Goal: Information Seeking & Learning: Find contact information

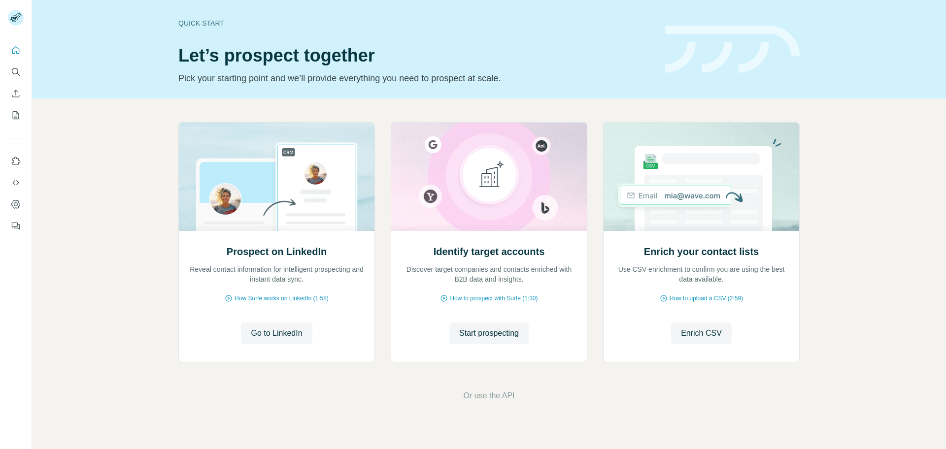
click at [17, 75] on icon "Search" at bounding box center [16, 72] width 10 height 10
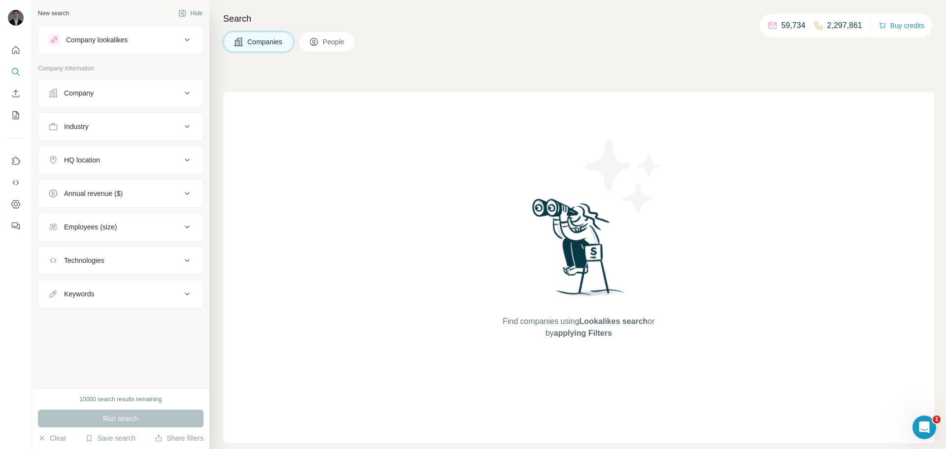
click at [118, 90] on div "Company" at bounding box center [114, 93] width 133 height 10
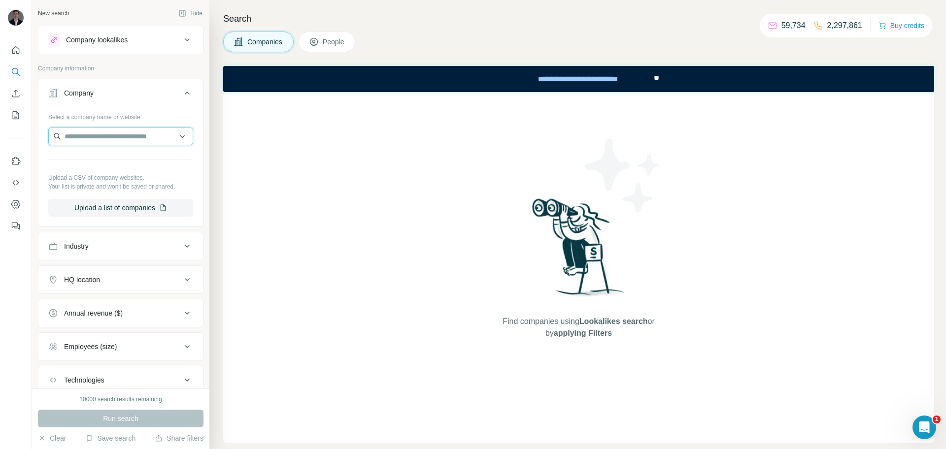
click at [115, 135] on input "text" at bounding box center [120, 137] width 145 height 18
paste input "**********"
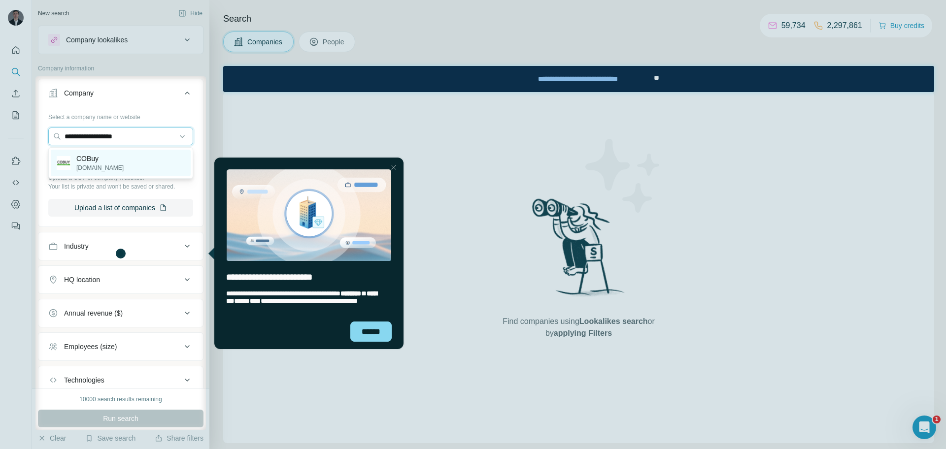
type input "**********"
click at [124, 170] on p "[DOMAIN_NAME]" at bounding box center [99, 168] width 47 height 9
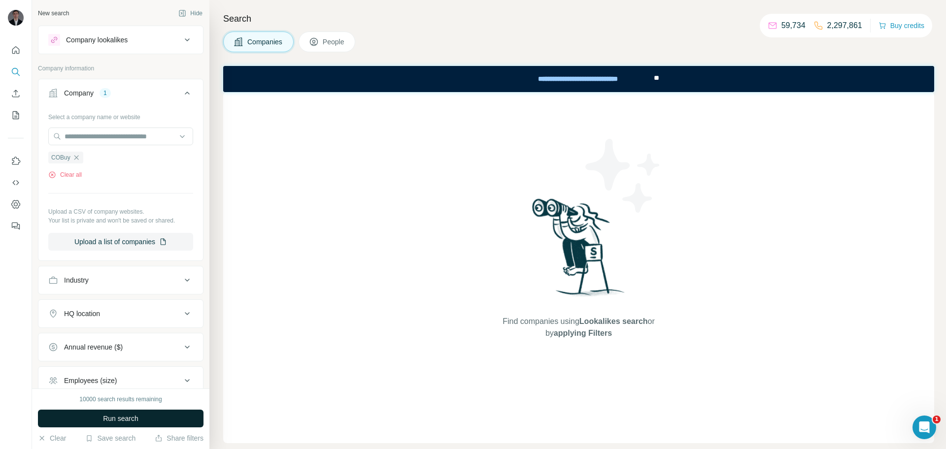
click at [122, 418] on span "Run search" at bounding box center [120, 419] width 35 height 10
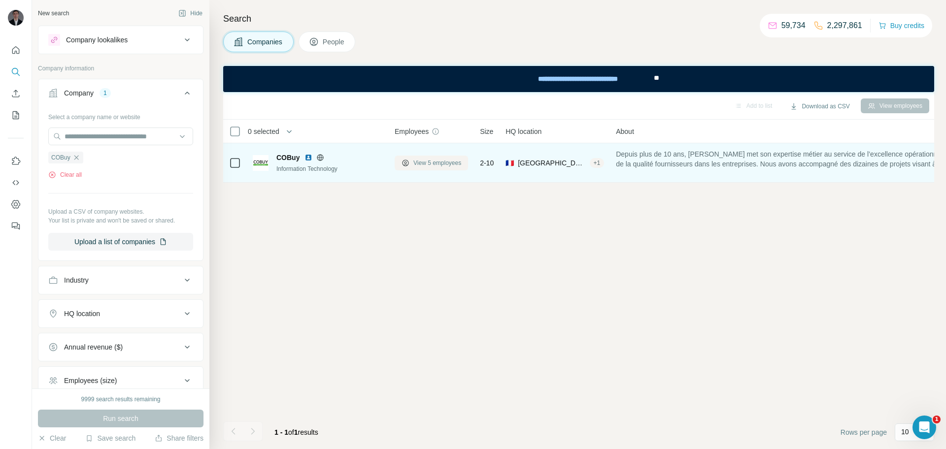
click at [422, 163] on span "View 5 employees" at bounding box center [437, 163] width 48 height 9
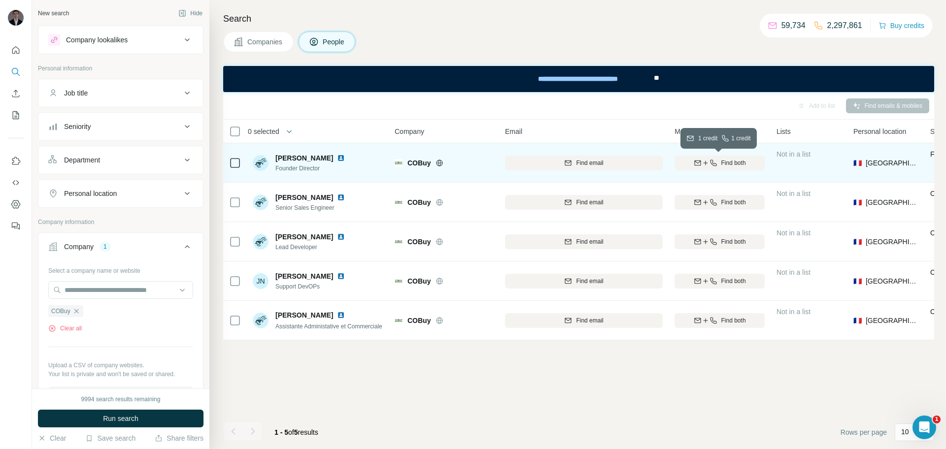
click at [721, 164] on span "Find both" at bounding box center [733, 163] width 25 height 9
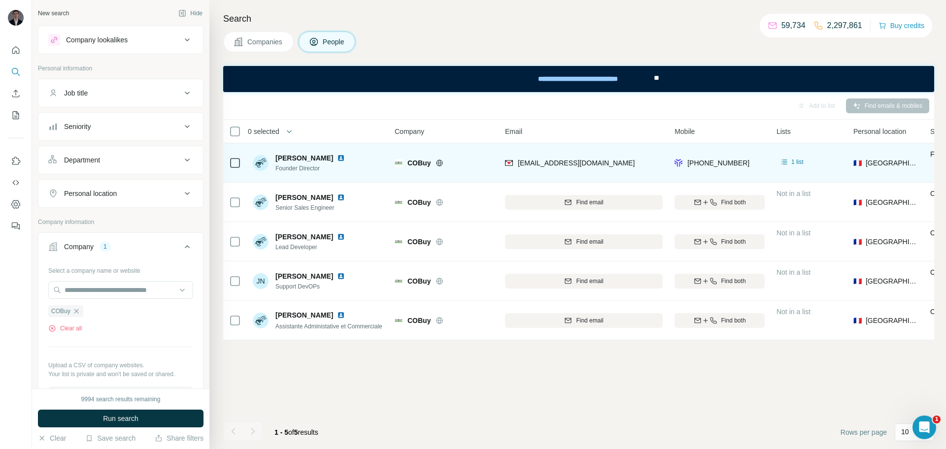
drag, startPoint x: 275, startPoint y: 162, endPoint x: 331, endPoint y: 163, distance: 56.6
click at [331, 163] on div "[PERSON_NAME] Founder Director" at bounding box center [311, 163] width 73 height 20
copy span "[PERSON_NAME]"
drag, startPoint x: 650, startPoint y: 166, endPoint x: 518, endPoint y: 156, distance: 131.9
click at [518, 156] on div "[EMAIL_ADDRESS][DOMAIN_NAME]" at bounding box center [584, 162] width 158 height 27
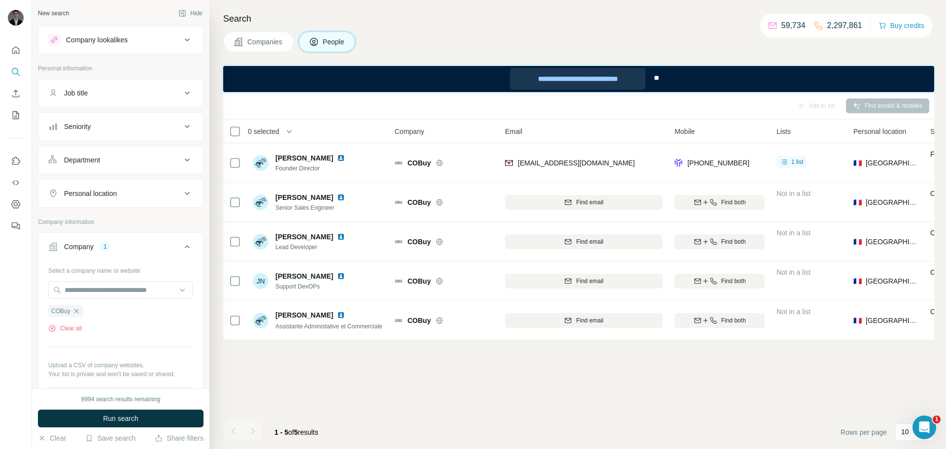
copy span "[EMAIL_ADDRESS][DOMAIN_NAME]"
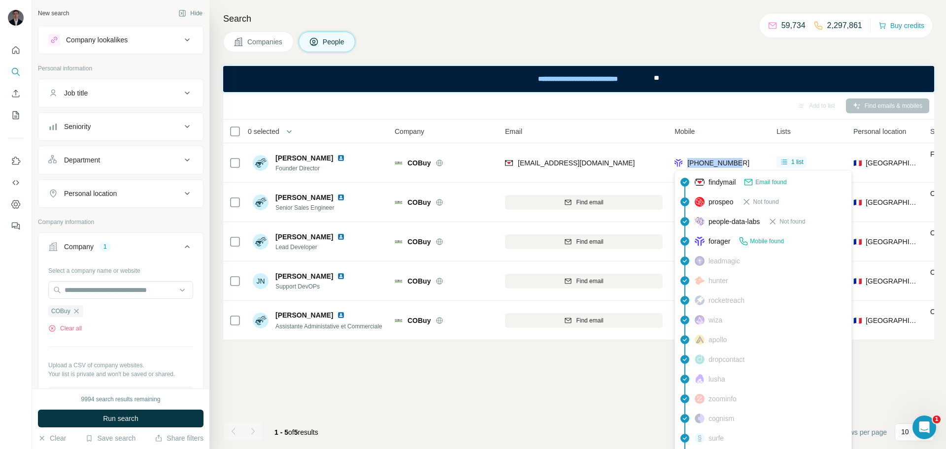
drag, startPoint x: 742, startPoint y: 163, endPoint x: 689, endPoint y: 165, distance: 53.2
click at [689, 165] on div "[PHONE_NUMBER]" at bounding box center [719, 162] width 90 height 27
copy span "[PHONE_NUMBER]"
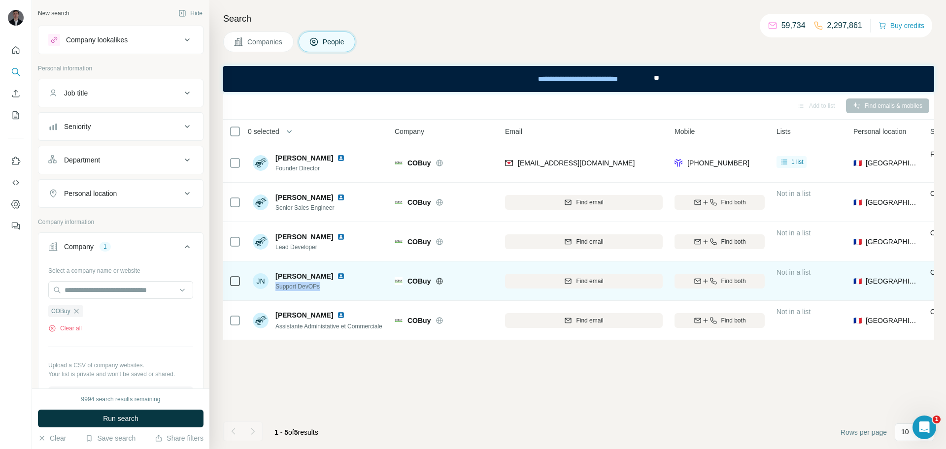
drag, startPoint x: 322, startPoint y: 284, endPoint x: 274, endPoint y: 284, distance: 47.3
click at [274, 284] on div "JN [PERSON_NAME] Support DevOPs" at bounding box center [301, 281] width 96 height 20
copy span "Support DevOPs"
click at [718, 276] on button "Find both" at bounding box center [719, 281] width 90 height 15
click at [337, 275] on img at bounding box center [341, 276] width 8 height 8
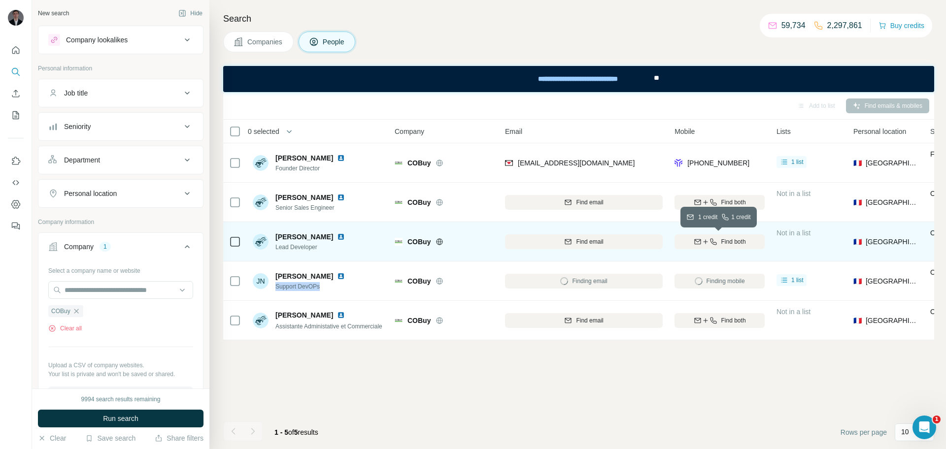
click at [729, 244] on span "Find both" at bounding box center [733, 241] width 25 height 9
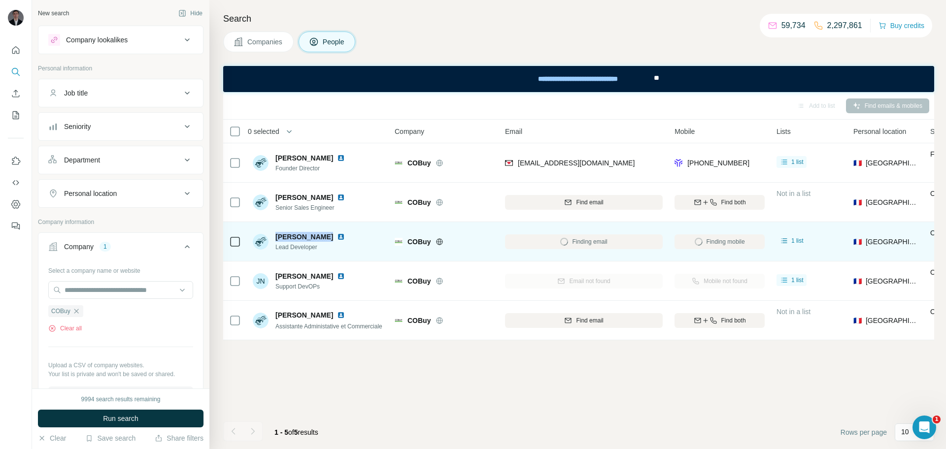
drag, startPoint x: 276, startPoint y: 239, endPoint x: 322, endPoint y: 241, distance: 46.3
click at [322, 241] on span "[PERSON_NAME]" at bounding box center [304, 237] width 58 height 10
click at [319, 234] on span "[PERSON_NAME]" at bounding box center [304, 237] width 58 height 10
drag, startPoint x: 325, startPoint y: 236, endPoint x: 274, endPoint y: 234, distance: 50.3
click at [274, 234] on div "[PERSON_NAME] Lead Developer" at bounding box center [301, 242] width 96 height 20
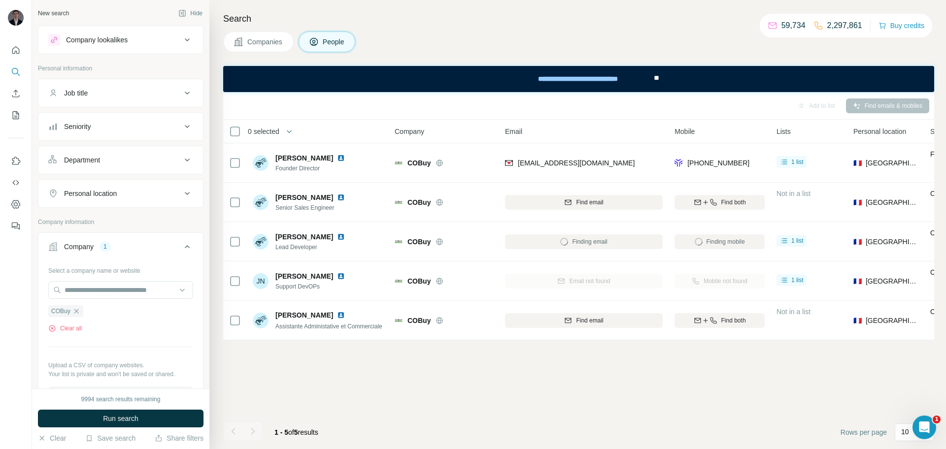
copy span "[PERSON_NAME]"
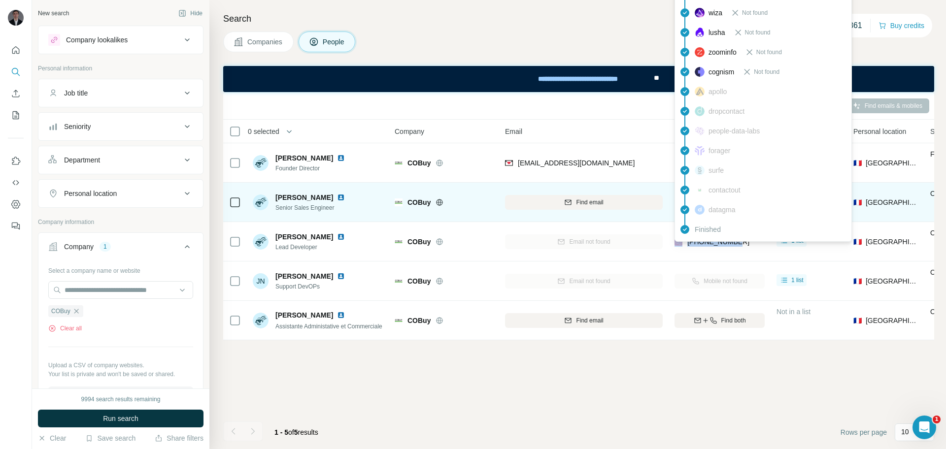
drag, startPoint x: 748, startPoint y: 243, endPoint x: 644, endPoint y: 218, distance: 107.4
click at [0, 0] on tr "[PERSON_NAME] Lead Developer COBuy Email not found [PHONE_NUMBER] 1 list 🇫🇷 [GE…" at bounding box center [0, 0] width 0 height 0
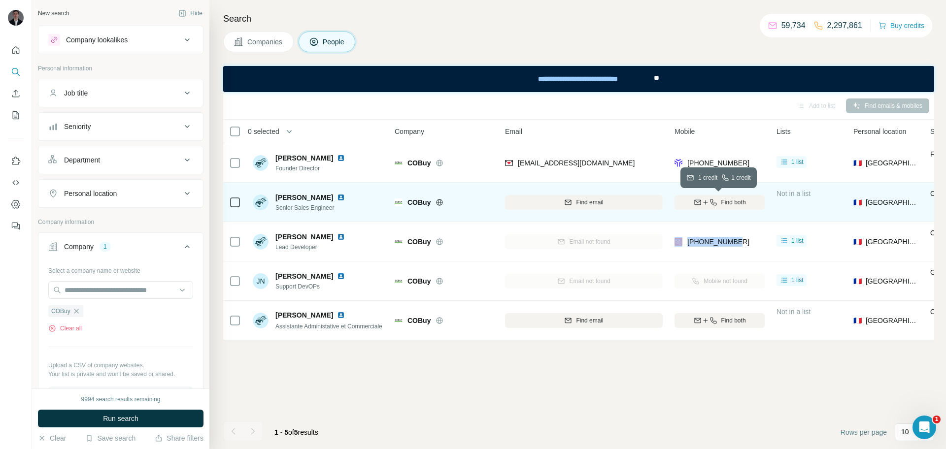
copy tr "[PHONE_NUMBER]"
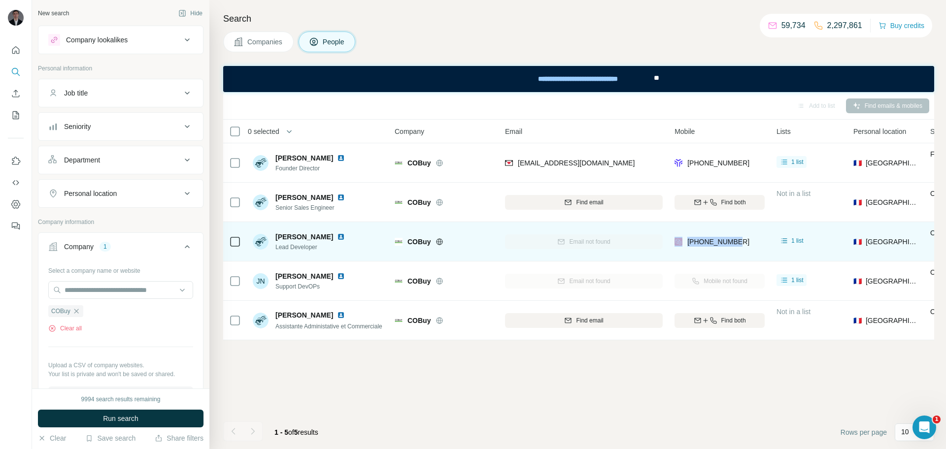
click at [337, 238] on img at bounding box center [341, 237] width 8 height 8
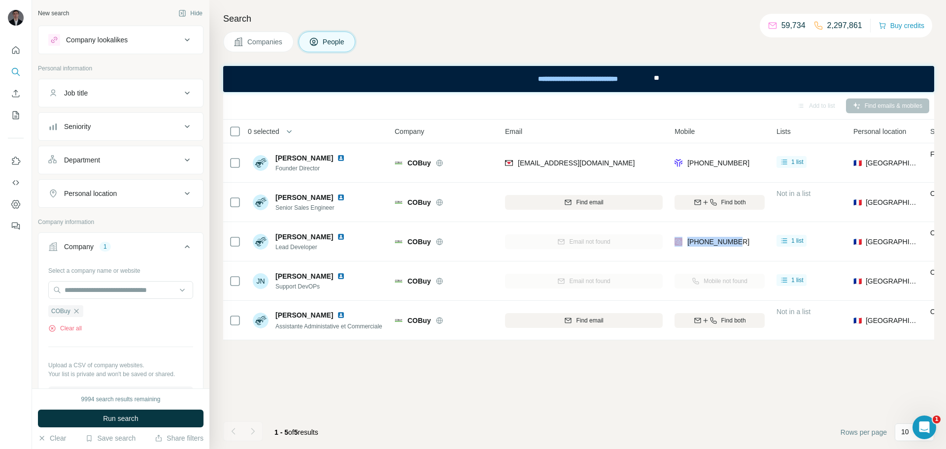
copy tr "[PHONE_NUMBER]"
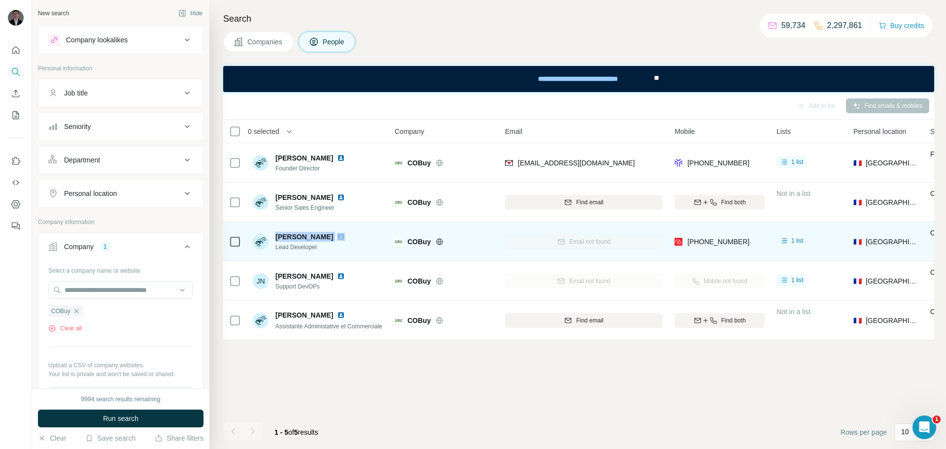
drag, startPoint x: 274, startPoint y: 233, endPoint x: 326, endPoint y: 237, distance: 51.8
click at [326, 237] on div "[PERSON_NAME] Lead Developer" at bounding box center [301, 242] width 96 height 20
copy span "[PERSON_NAME]"
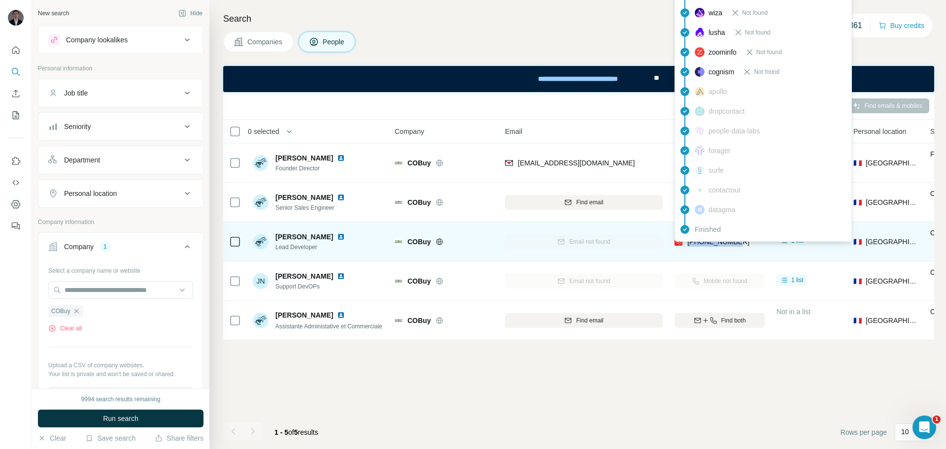
drag, startPoint x: 756, startPoint y: 243, endPoint x: 688, endPoint y: 244, distance: 67.5
click at [688, 244] on div "[PHONE_NUMBER]" at bounding box center [719, 241] width 90 height 27
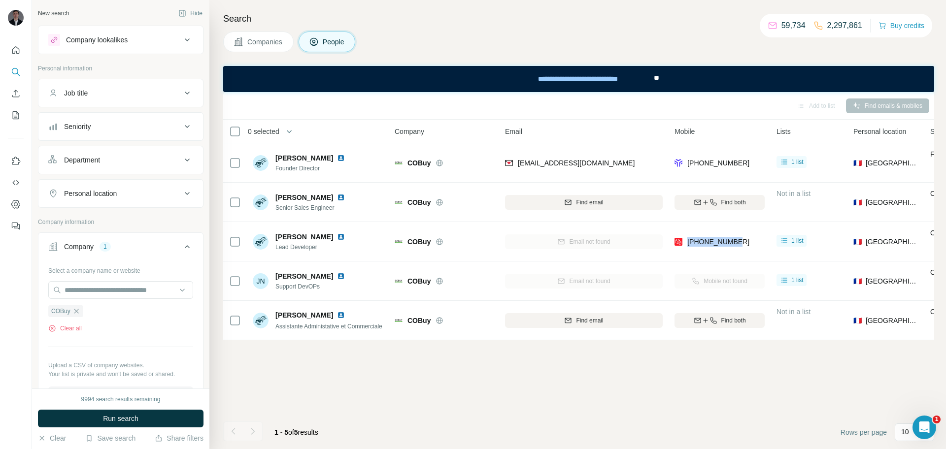
copy span "[PHONE_NUMBER]"
click at [98, 294] on input "text" at bounding box center [120, 290] width 145 height 18
click at [65, 330] on button "Clear all" at bounding box center [64, 328] width 33 height 9
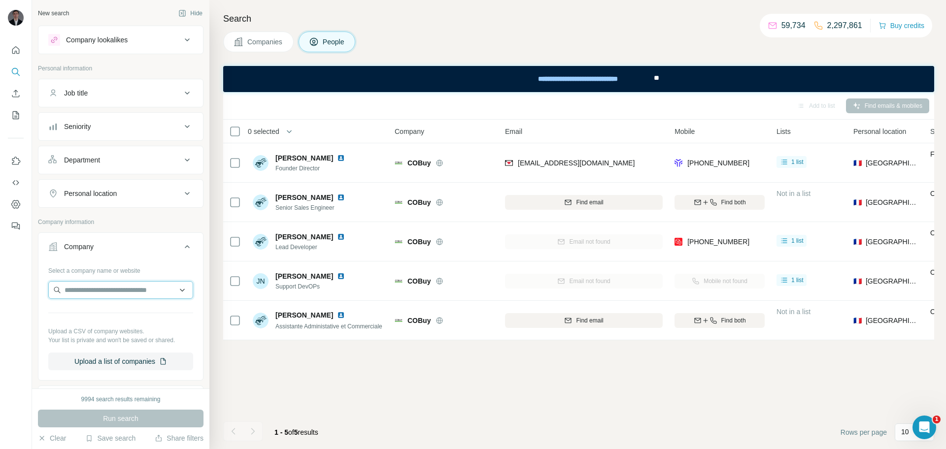
click at [114, 288] on input "text" at bounding box center [120, 290] width 145 height 18
paste input "**********"
type input "**********"
drag, startPoint x: 177, startPoint y: 292, endPoint x: 0, endPoint y: 269, distance: 178.2
click at [0, 269] on div "**********" at bounding box center [473, 224] width 946 height 449
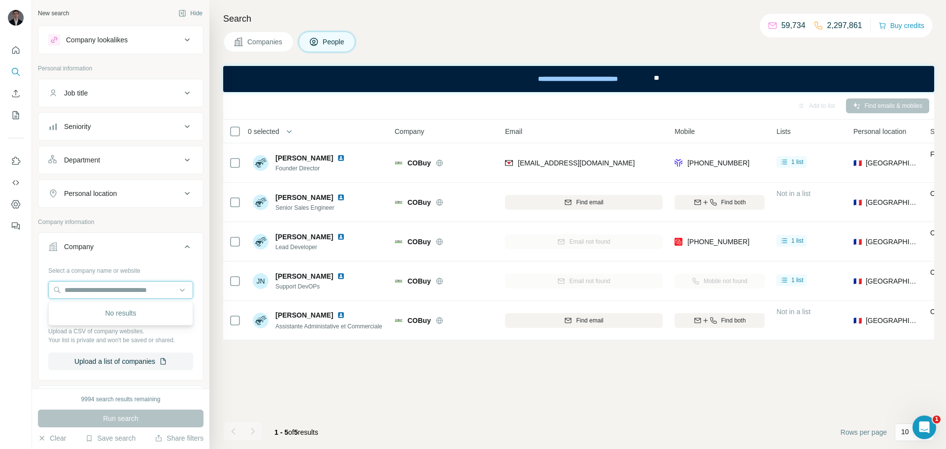
paste input "**********"
type input "**********"
